Goal: Transaction & Acquisition: Purchase product/service

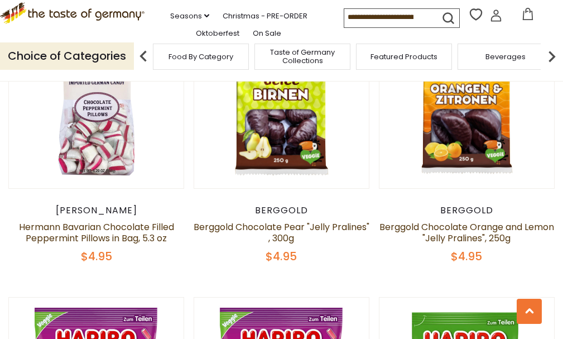
scroll to position [1508, 0]
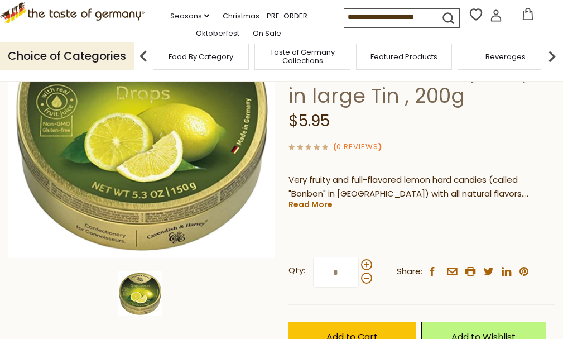
scroll to position [112, 0]
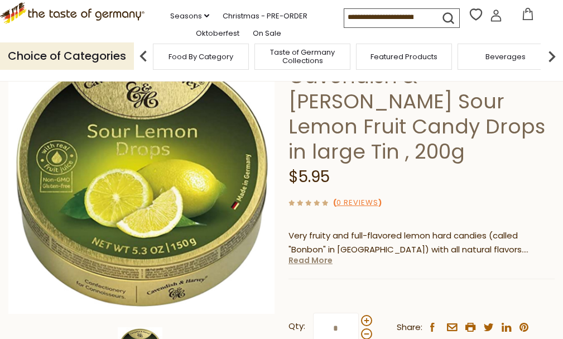
click at [316, 255] on link "Read More" at bounding box center [311, 260] width 44 height 11
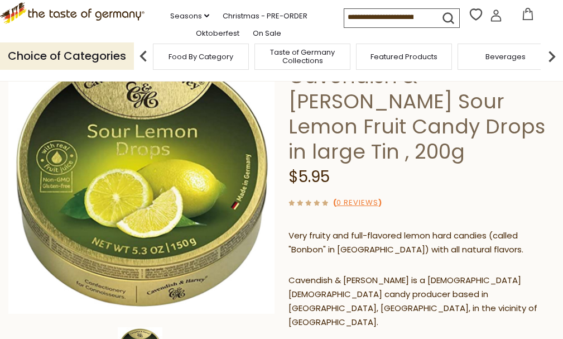
click at [310, 229] on p "Very fruity and full-flavored lemon hard candies (called "Bonbon" in [GEOGRAPHI…" at bounding box center [422, 243] width 266 height 28
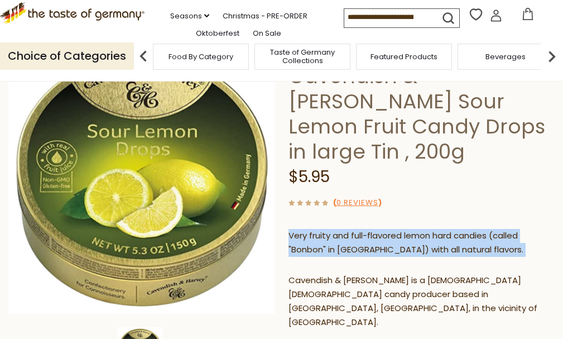
click at [310, 229] on p "Very fruity and full-flavored lemon hard candies (called "Bonbon" in [GEOGRAPHI…" at bounding box center [422, 243] width 266 height 28
click at [308, 229] on p "Very fruity and full-flavored lemon hard candies (called "Bonbon" in [GEOGRAPHI…" at bounding box center [422, 243] width 266 height 28
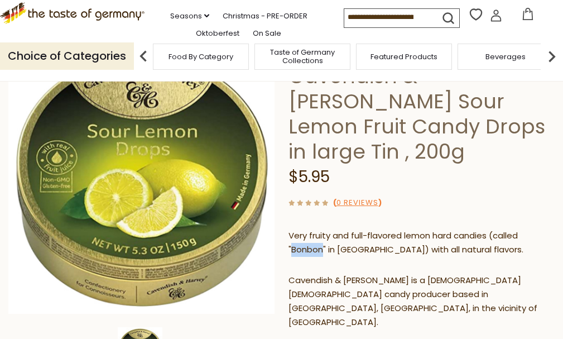
click at [308, 229] on p "Very fruity and full-flavored lemon hard candies (called "Bonbon" in [GEOGRAPHI…" at bounding box center [422, 243] width 266 height 28
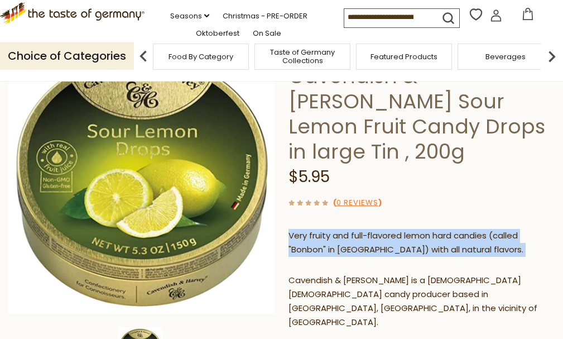
click at [308, 229] on p "Very fruity and full-flavored lemon hard candies (called "Bonbon" in [GEOGRAPHI…" at bounding box center [422, 243] width 266 height 28
click at [321, 229] on p "Very fruity and full-flavored lemon hard candies (called "Bonbon" in [GEOGRAPHI…" at bounding box center [422, 243] width 266 height 28
click at [313, 229] on p "Very fruity and full-flavored lemon hard candies (called "Bonbon" in [GEOGRAPHI…" at bounding box center [422, 243] width 266 height 28
click at [325, 229] on p "Very fruity and full-flavored lemon hard candies (called "Bonbon" in [GEOGRAPHI…" at bounding box center [422, 243] width 266 height 28
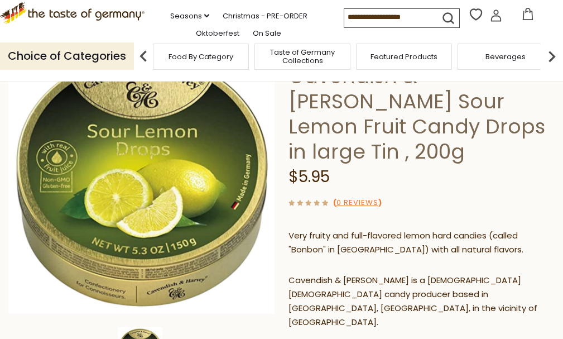
click at [316, 229] on p "Very fruity and full-flavored lemon hard candies (called "Bonbon" in [GEOGRAPHI…" at bounding box center [422, 243] width 266 height 28
